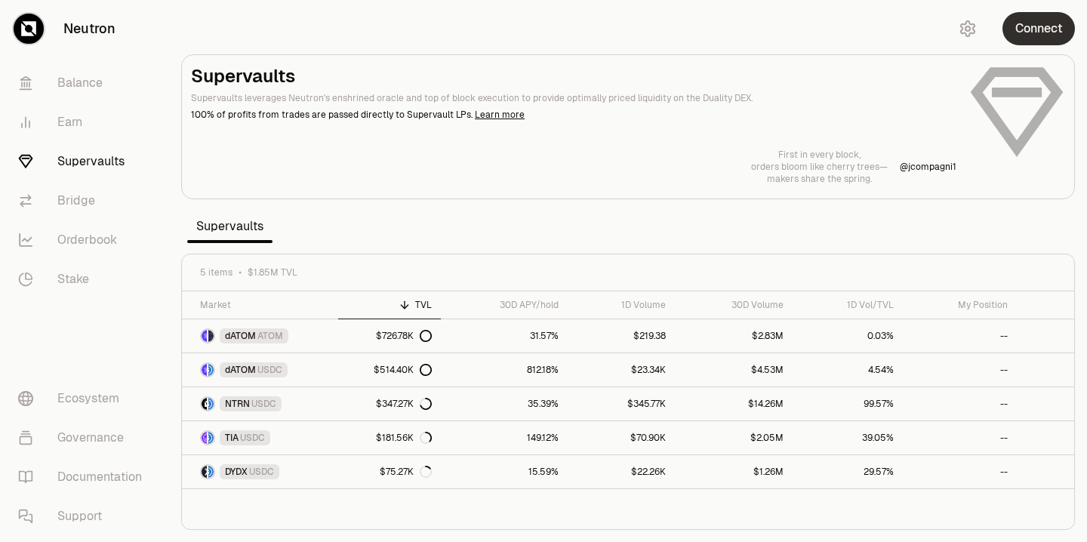
click at [1035, 35] on button "Connect" at bounding box center [1038, 28] width 72 height 33
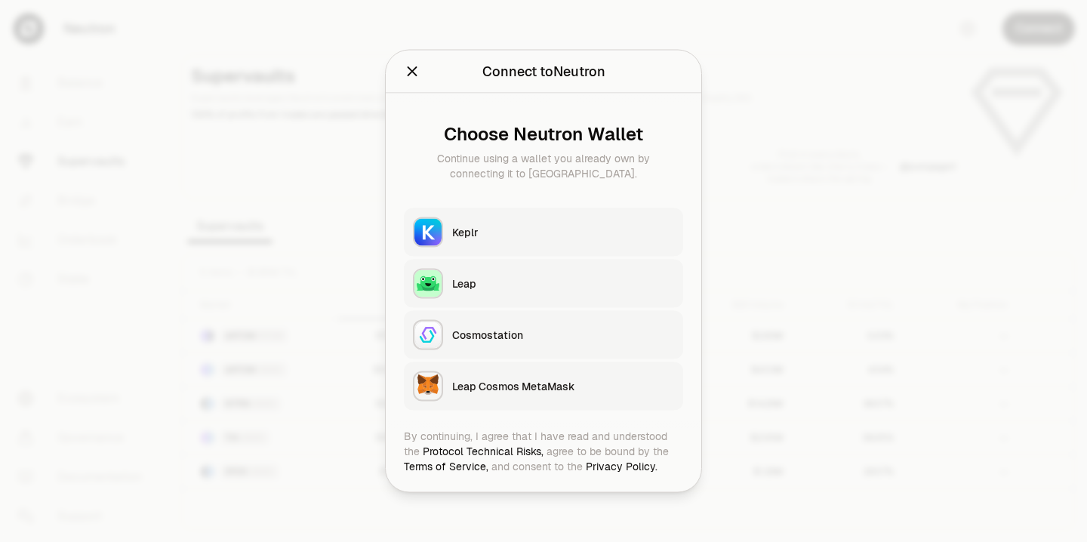
click at [472, 232] on div "Keplr" at bounding box center [563, 232] width 222 height 15
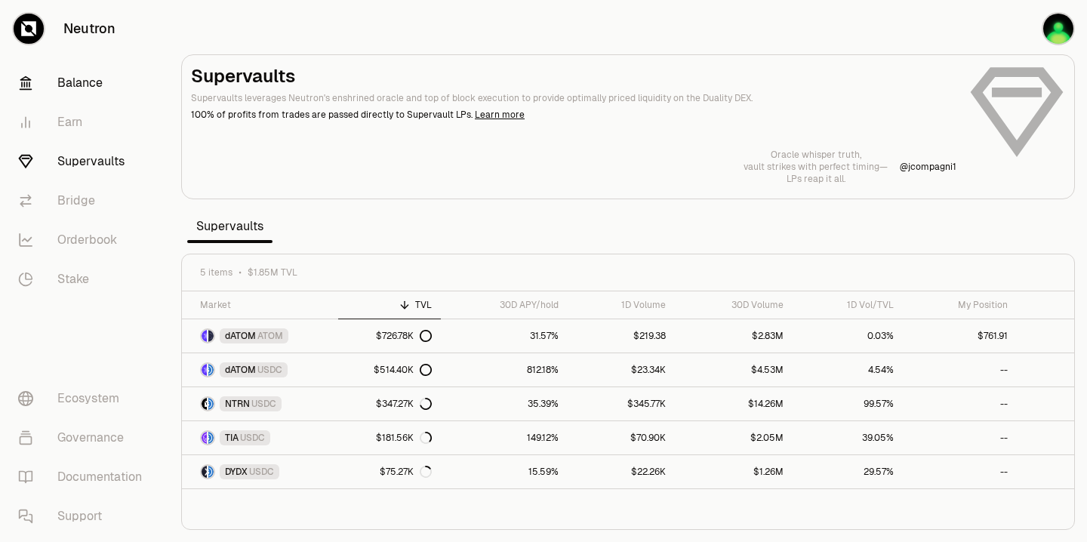
click at [84, 88] on link "Balance" at bounding box center [84, 82] width 157 height 39
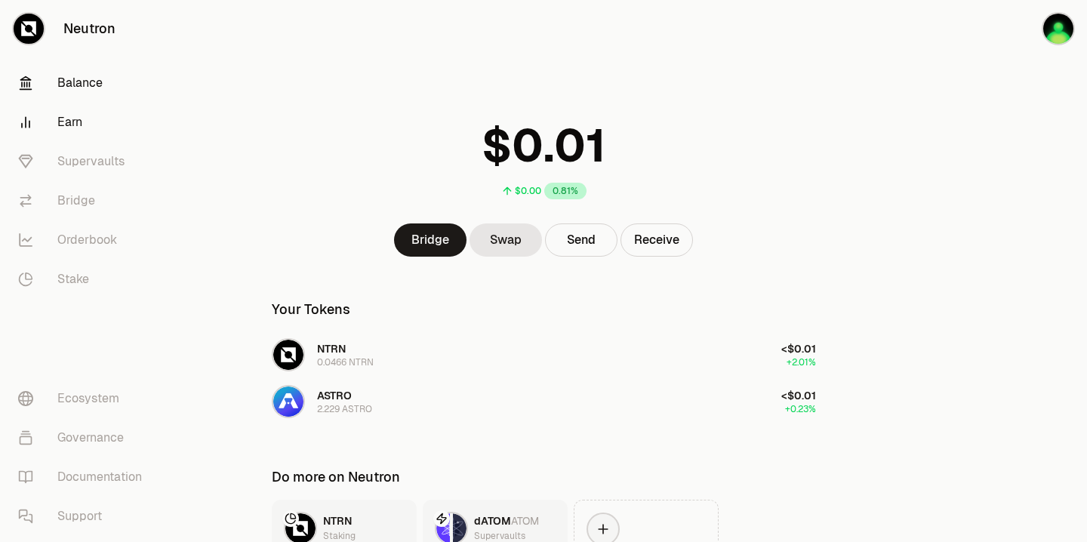
click at [69, 126] on link "Earn" at bounding box center [84, 122] width 157 height 39
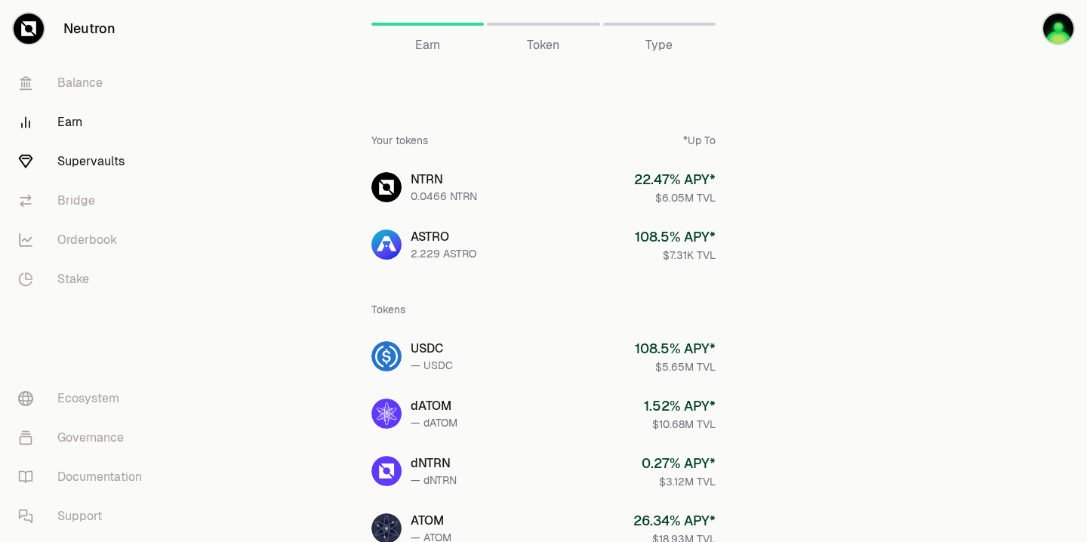
click at [91, 161] on link "Supervaults" at bounding box center [84, 161] width 157 height 39
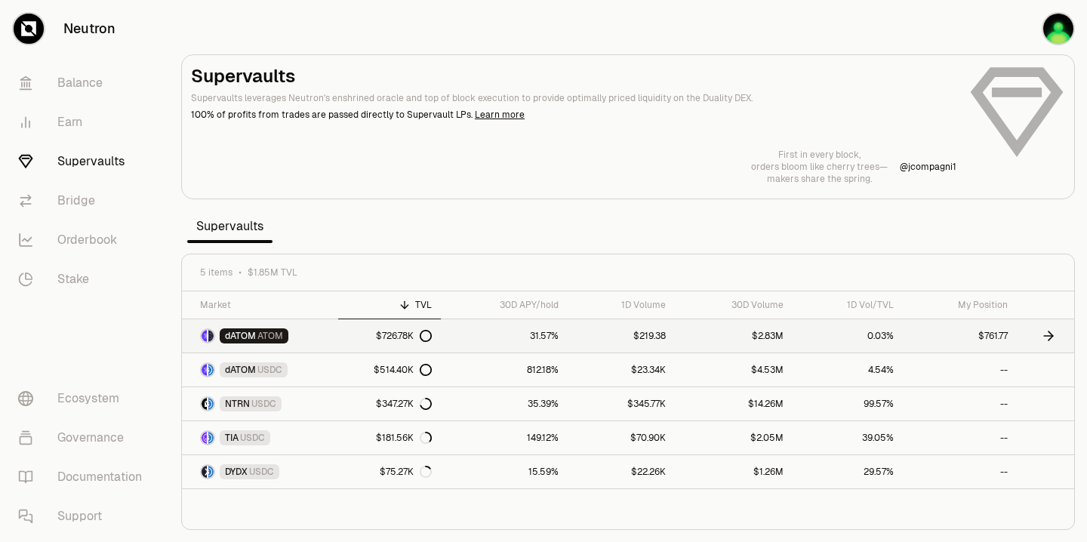
click at [254, 340] on span "dATOM" at bounding box center [240, 336] width 31 height 12
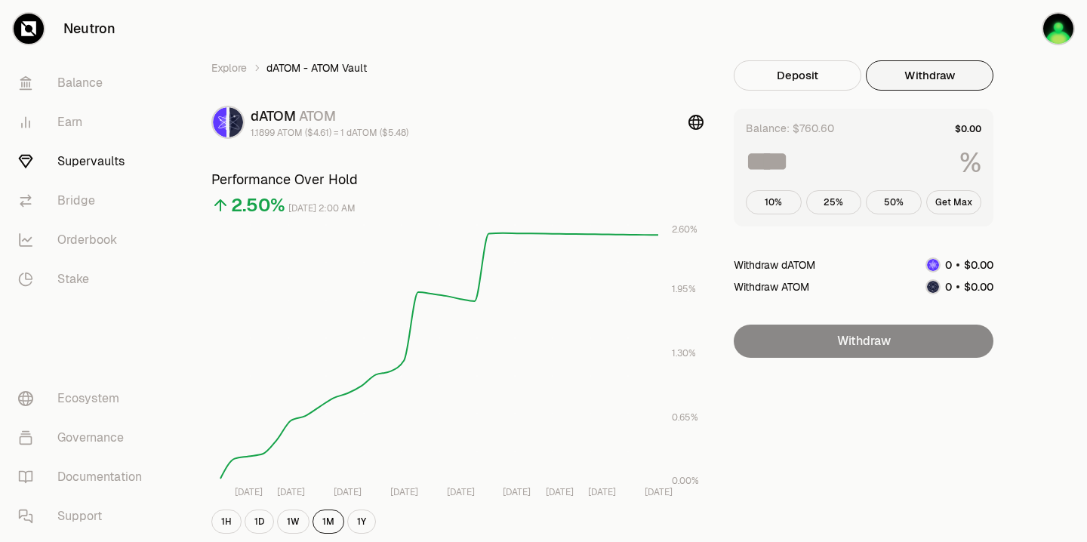
click at [916, 78] on button "Withdraw" at bounding box center [930, 75] width 128 height 30
click at [949, 203] on button "Get Max" at bounding box center [954, 202] width 56 height 24
type input "***"
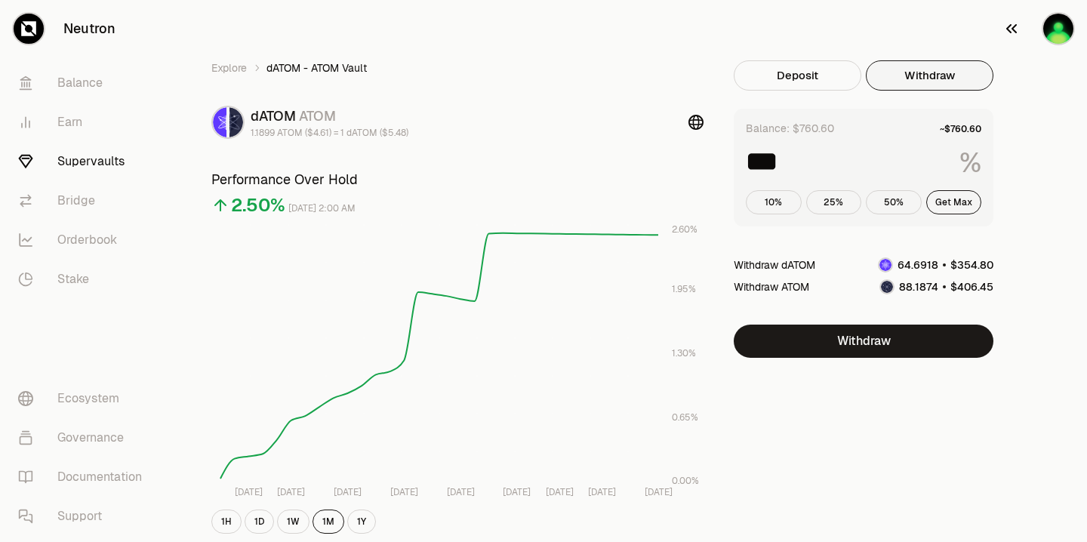
click at [1058, 32] on img "button" at bounding box center [1058, 29] width 30 height 30
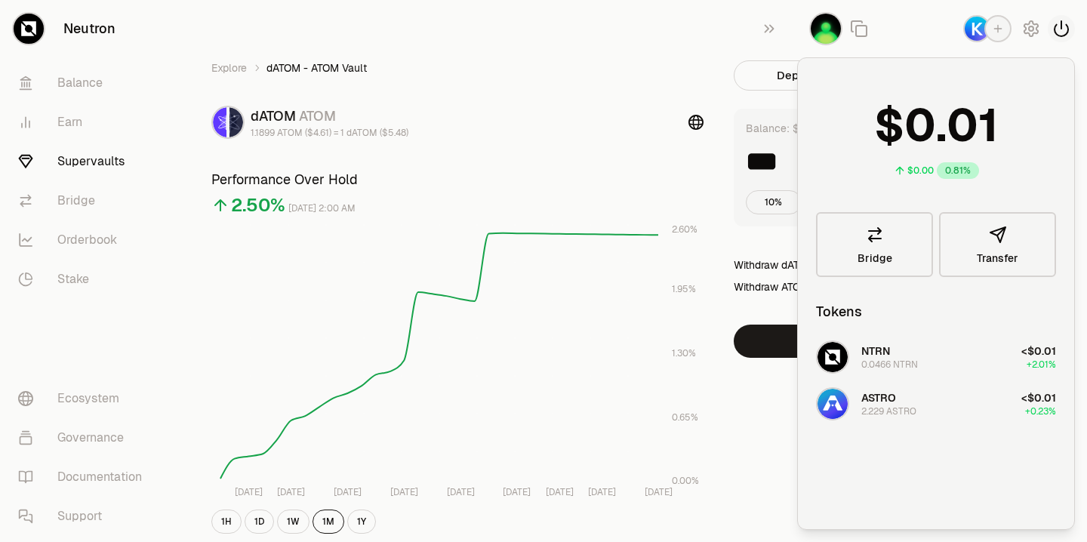
click at [1058, 30] on icon "button" at bounding box center [1061, 29] width 18 height 18
